Goal: Information Seeking & Learning: Find specific fact

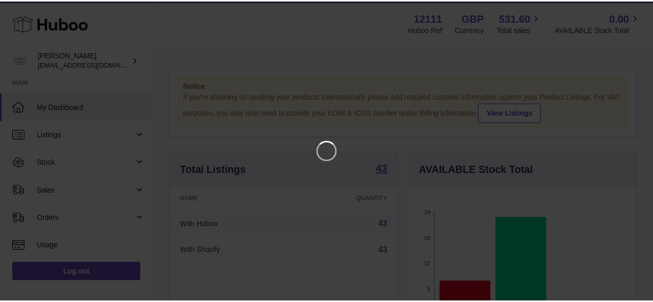
scroll to position [161, 230]
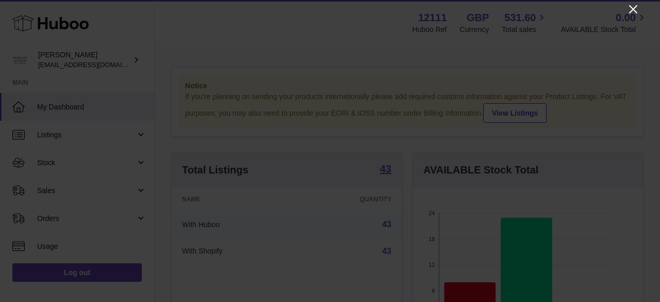
click at [632, 5] on icon "Close" at bounding box center [633, 9] width 12 height 12
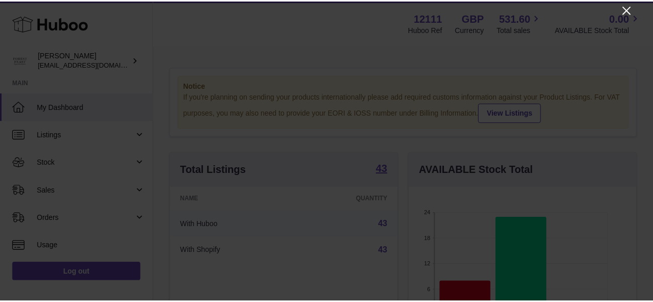
scroll to position [515793, 515727]
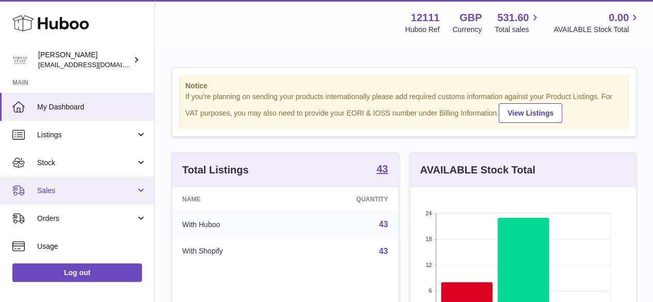
click at [55, 188] on span "Sales" at bounding box center [86, 191] width 99 height 10
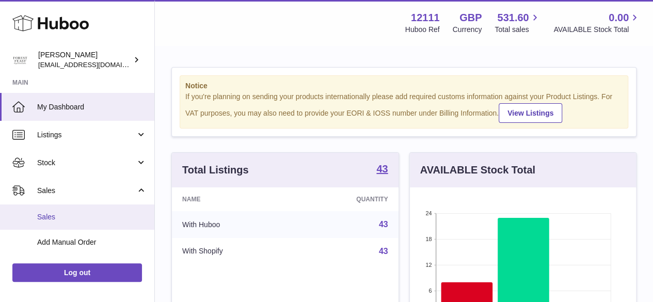
click at [59, 214] on span "Sales" at bounding box center [91, 217] width 109 height 10
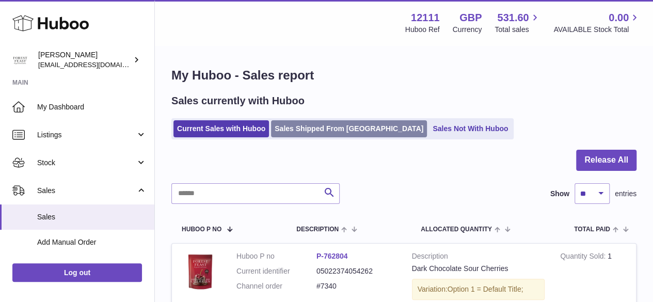
click at [317, 124] on link "Sales Shipped From [GEOGRAPHIC_DATA]" at bounding box center [349, 128] width 156 height 17
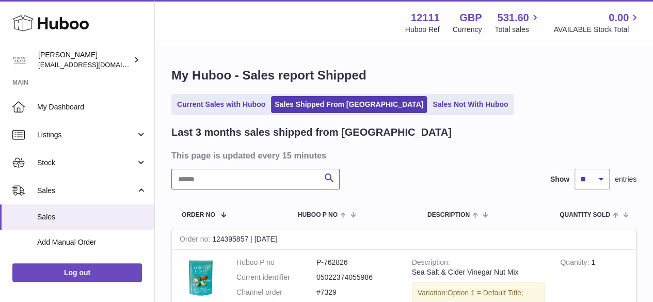
click at [195, 177] on input "text" at bounding box center [255, 179] width 168 height 21
paste input "*****"
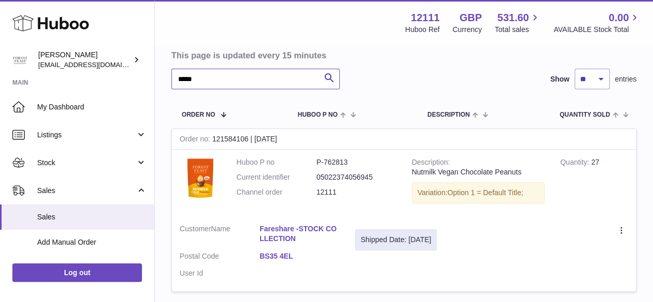
scroll to position [103, 0]
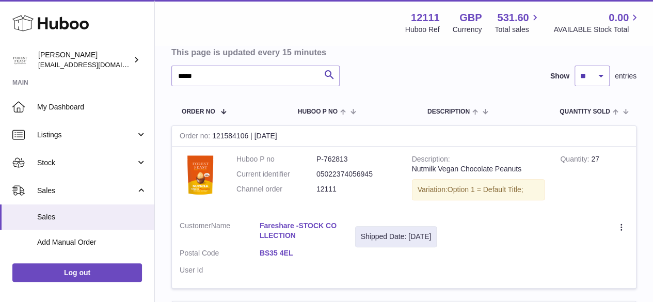
drag, startPoint x: 254, startPoint y: 224, endPoint x: 306, endPoint y: 236, distance: 53.6
click at [306, 236] on dl "Customer Name Fareshare -STOCK COLLECTION Postal Code BS35 4EL User Id" at bounding box center [260, 251] width 160 height 60
copy dl "Fareshare -STOCK COLLECTION"
drag, startPoint x: 253, startPoint y: 250, endPoint x: 304, endPoint y: 256, distance: 51.5
click at [304, 256] on dl "Customer Name Fareshare -STOCK COLLECTION Postal Code BS35 4EL User Id" at bounding box center [260, 251] width 160 height 60
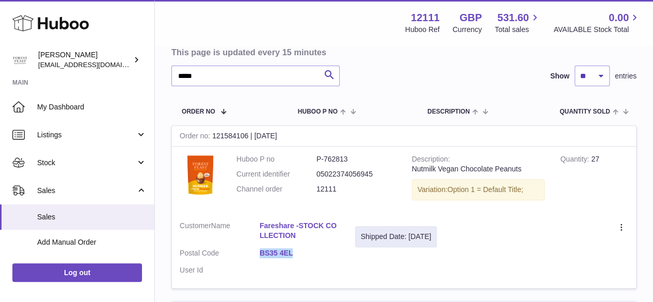
copy dl "BS35 4EL"
drag, startPoint x: 255, startPoint y: 220, endPoint x: 329, endPoint y: 232, distance: 75.2
click at [335, 236] on dl "Customer Name Fareshare -STOCK COLLECTION Postal Code BS35 4EL User Id" at bounding box center [260, 251] width 160 height 60
copy dl "Fareshare -STOCK COLLECTION"
click at [348, 200] on td "Huboo P no P-762813 Current identifier 05022374056945 Channel order 12111" at bounding box center [316, 180] width 175 height 67
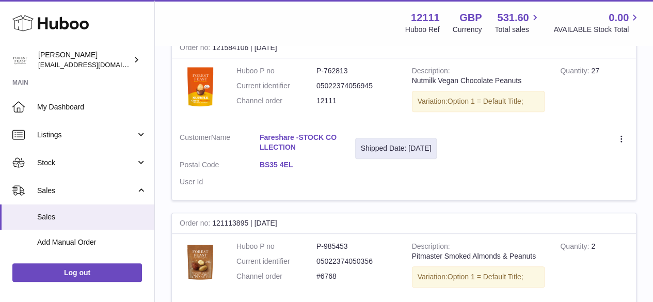
scroll to position [155, 0]
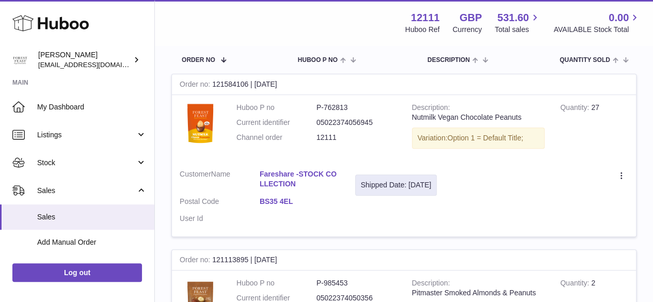
drag, startPoint x: 311, startPoint y: 135, endPoint x: 359, endPoint y: 141, distance: 48.9
click at [359, 141] on dl "Huboo P no P-762813 Current identifier 05022374056945 Channel order 12111" at bounding box center [316, 125] width 160 height 45
copy dl "12111"
click at [319, 218] on dd at bounding box center [300, 219] width 80 height 10
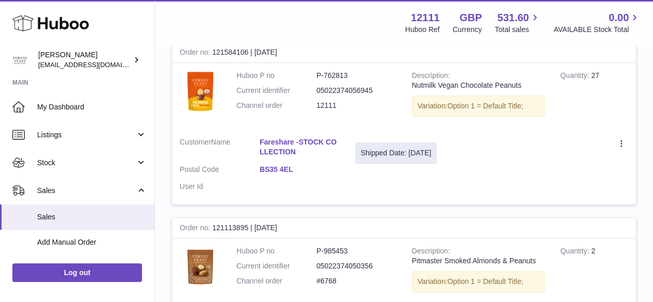
scroll to position [173, 0]
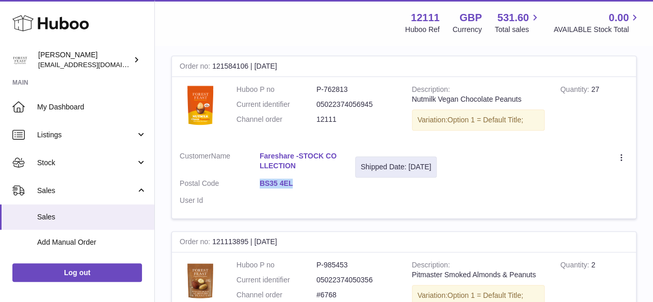
drag, startPoint x: 250, startPoint y: 178, endPoint x: 338, endPoint y: 189, distance: 89.4
click at [338, 189] on dl "Customer Name Fareshare -STOCK COLLECTION Postal Code BS35 4EL User Id" at bounding box center [260, 181] width 160 height 60
copy dl "BS35 4EL"
drag, startPoint x: 357, startPoint y: 164, endPoint x: 462, endPoint y: 171, distance: 105.5
click at [437, 171] on div "Shipped Date: 28th Jul 2025" at bounding box center [396, 166] width 82 height 21
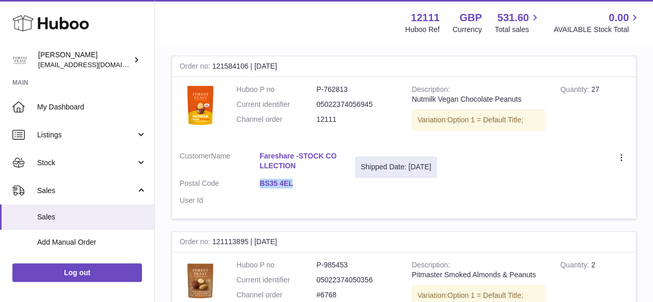
drag, startPoint x: 418, startPoint y: 160, endPoint x: 412, endPoint y: 160, distance: 5.7
copy div "Shipped Date: 28th Jul 2025"
drag, startPoint x: 257, startPoint y: 182, endPoint x: 323, endPoint y: 187, distance: 66.2
click at [323, 187] on dl "Customer Name Fareshare -STOCK COLLECTION Postal Code BS35 4EL User Id" at bounding box center [260, 181] width 160 height 60
copy dl "BS35 4EL"
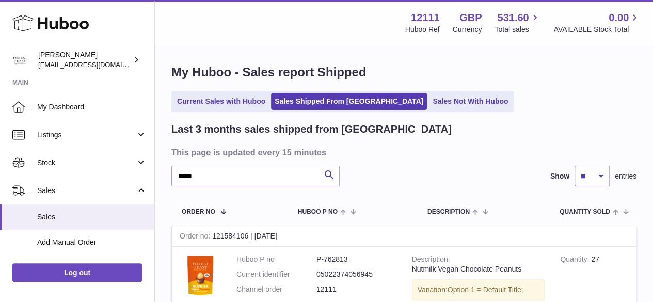
scroll to position [0, 0]
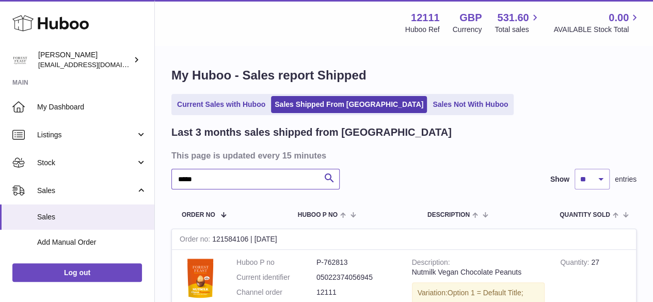
click at [209, 181] on input "*****" at bounding box center [255, 179] width 168 height 21
type input "*"
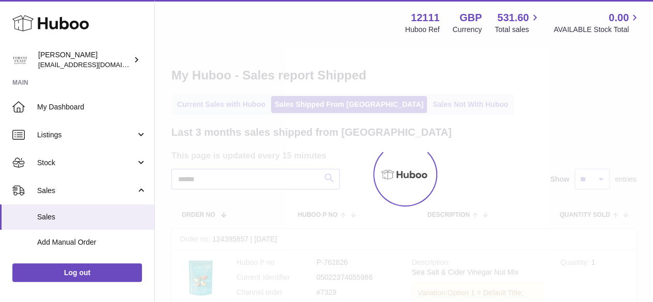
type input "*****"
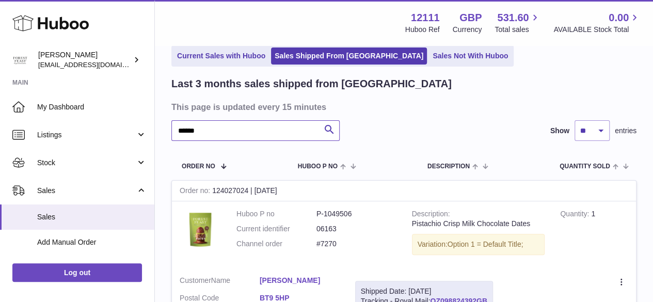
scroll to position [103, 0]
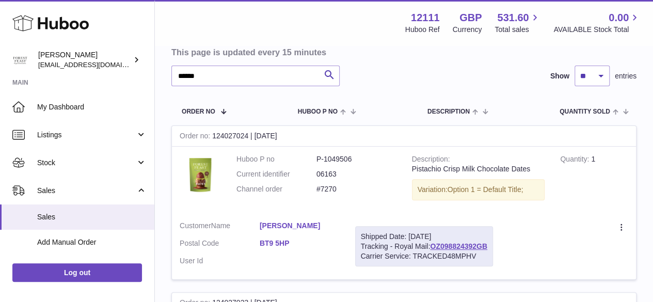
drag, startPoint x: 256, startPoint y: 222, endPoint x: 332, endPoint y: 230, distance: 76.2
click at [332, 230] on dl "Customer Name James Taylor Postal Code BT9 5HP User Id" at bounding box center [260, 246] width 160 height 50
copy dl "James Taylor"
